Goal: Browse casually

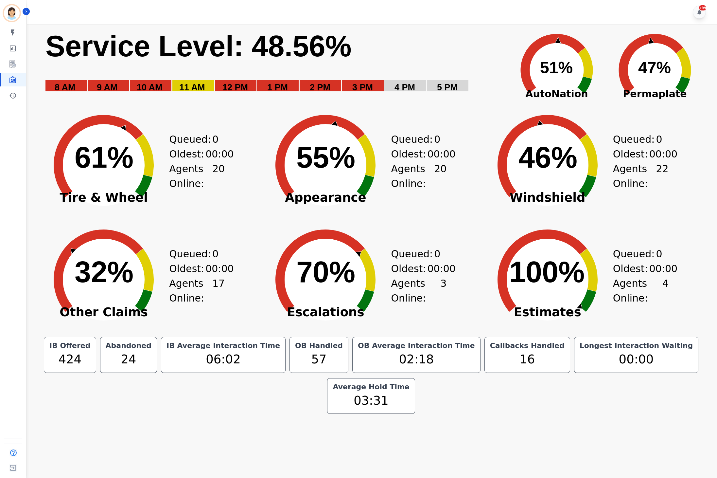
click at [66, 241] on icon "Created with Highcharts 10.3.3 32% ​ 32%" at bounding box center [103, 274] width 131 height 115
click at [308, 4] on div "+99" at bounding box center [373, 12] width 692 height 24
